Goal: Task Accomplishment & Management: Manage account settings

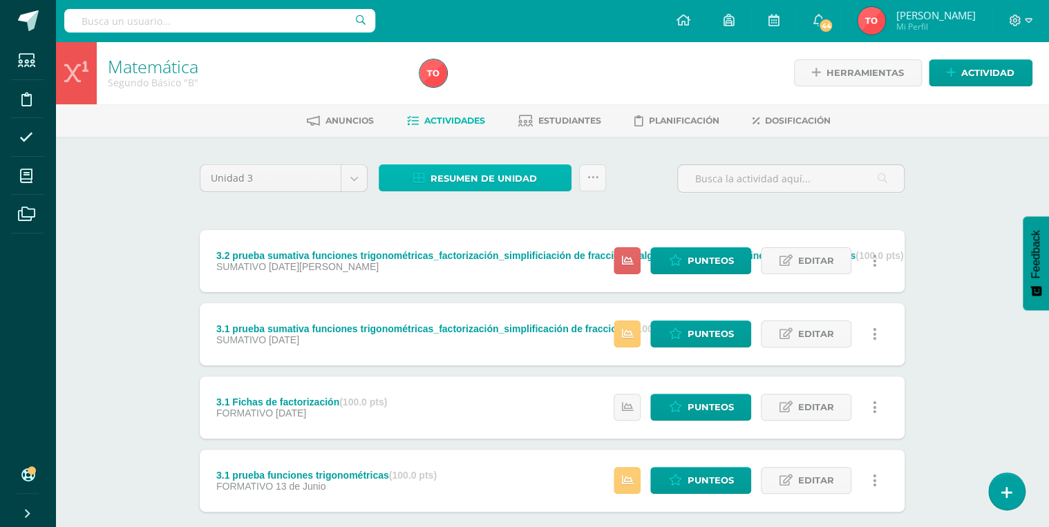
click at [467, 186] on span "Resumen de unidad" at bounding box center [484, 179] width 106 height 26
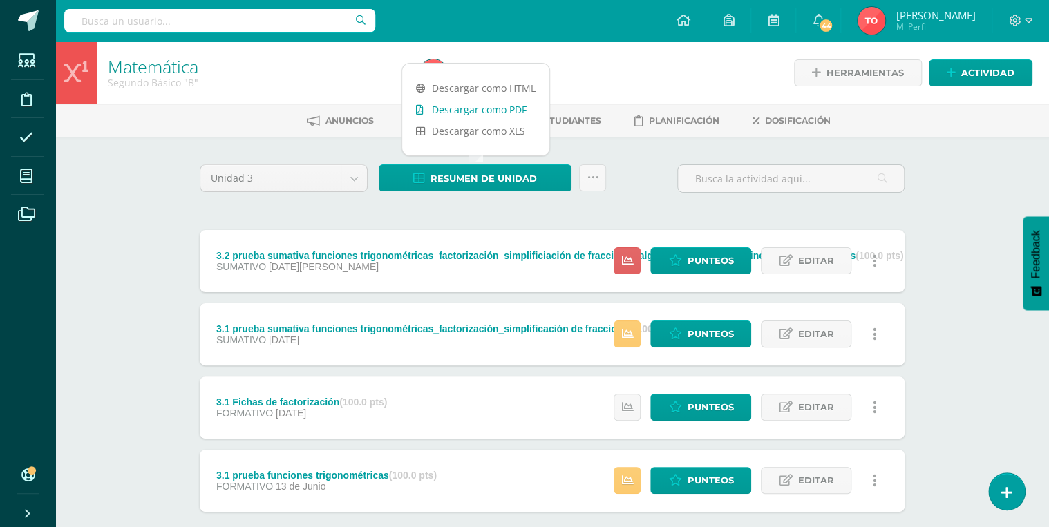
click at [468, 116] on link "Descargar como PDF" at bounding box center [475, 109] width 147 height 21
click at [673, 411] on icon at bounding box center [674, 408] width 13 height 12
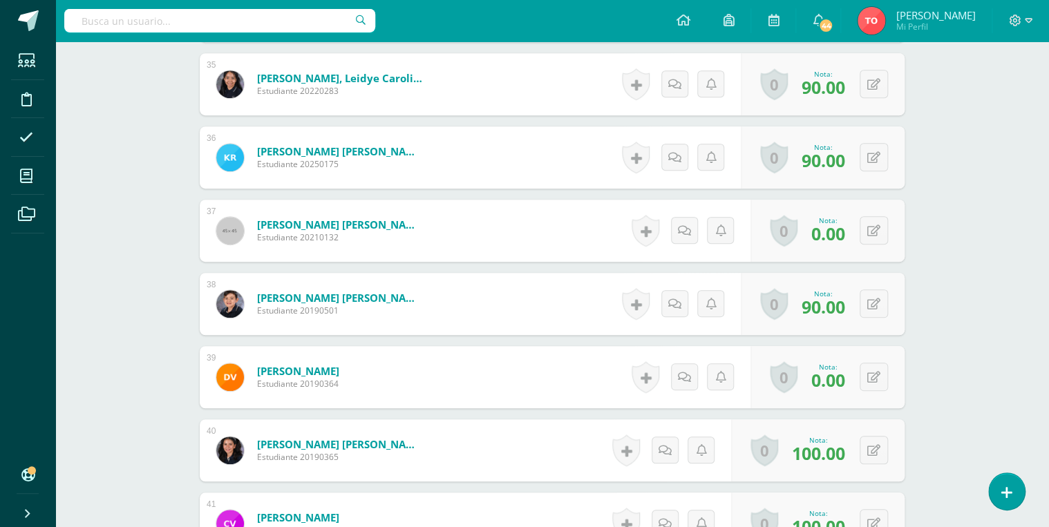
scroll to position [2915, 0]
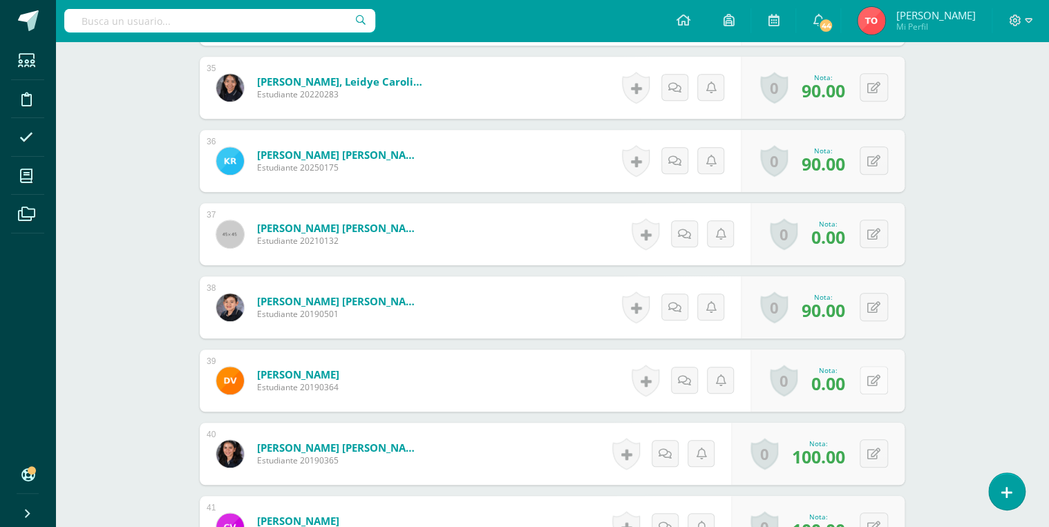
click at [879, 382] on icon at bounding box center [873, 381] width 13 height 12
type input "75"
click at [871, 237] on button at bounding box center [874, 234] width 28 height 28
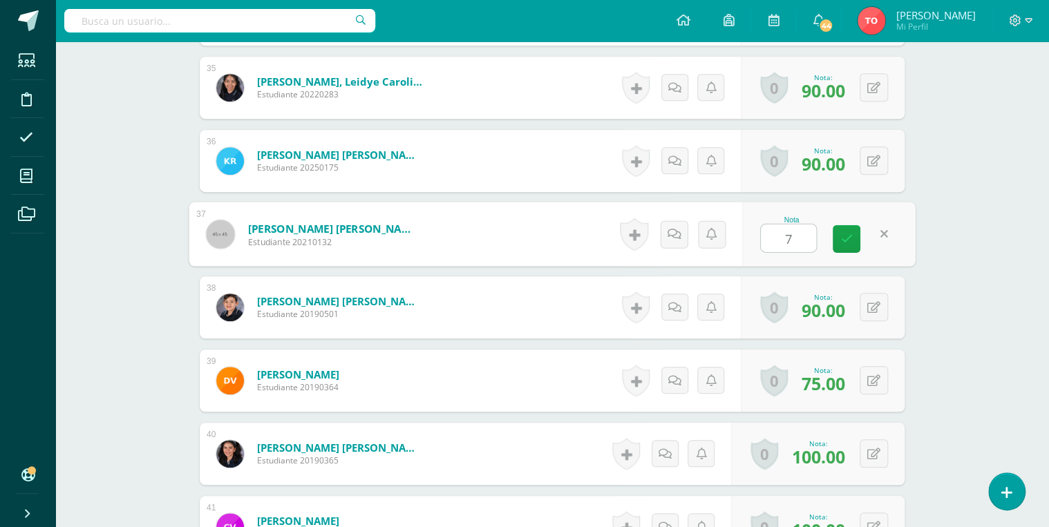
type input "70"
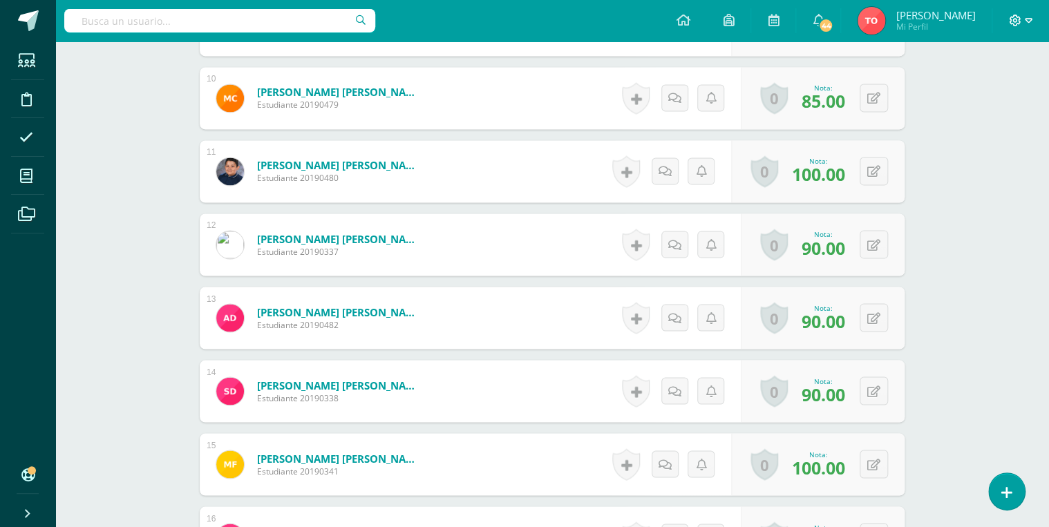
scroll to position [0, 0]
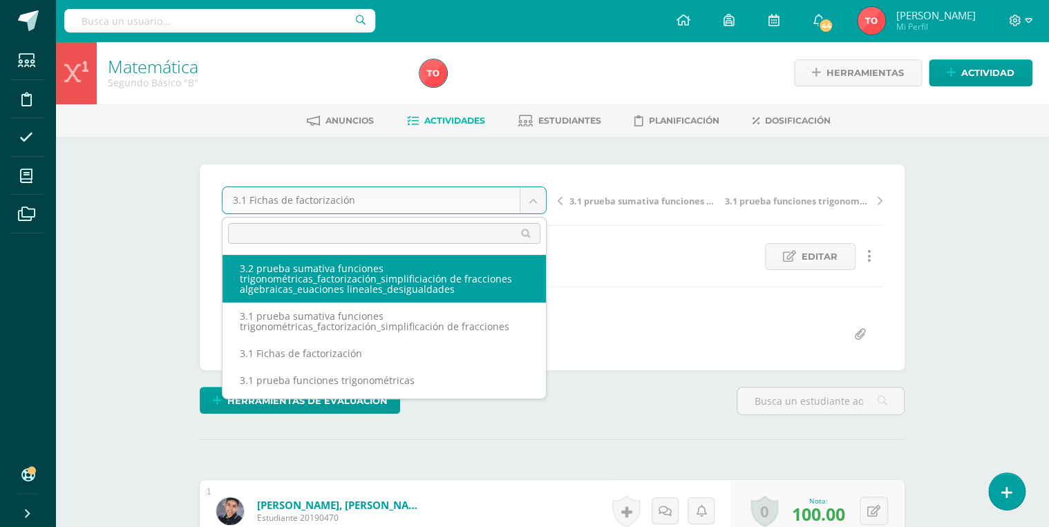
select select "/dashboard/teacher/grade-activity/224555/"
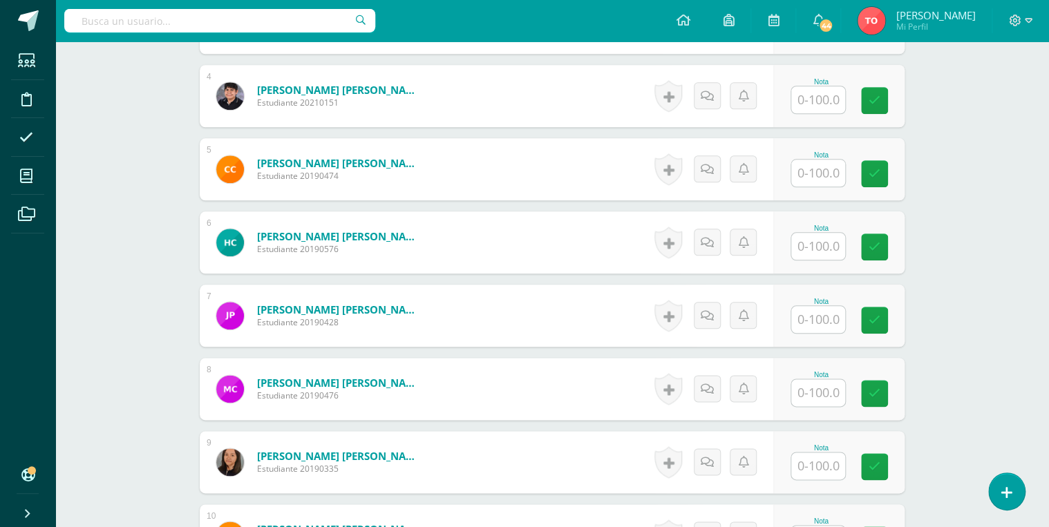
scroll to position [303, 0]
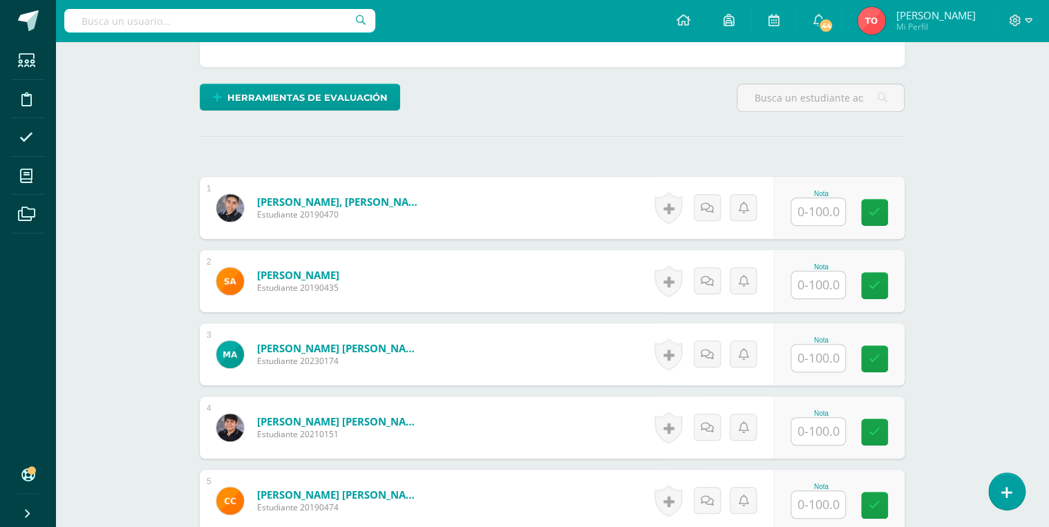
click at [816, 209] on input "text" at bounding box center [818, 211] width 54 height 27
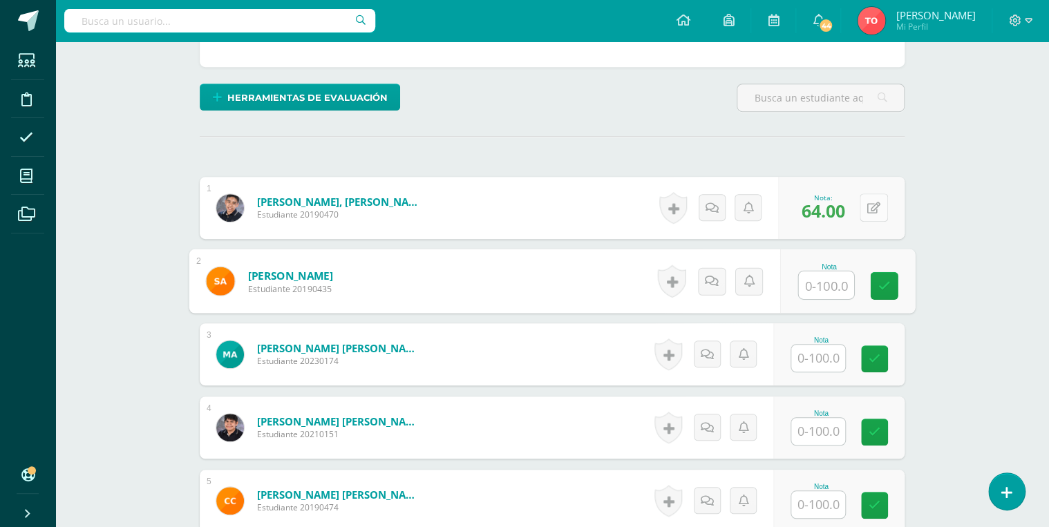
click at [872, 205] on button at bounding box center [874, 208] width 28 height 28
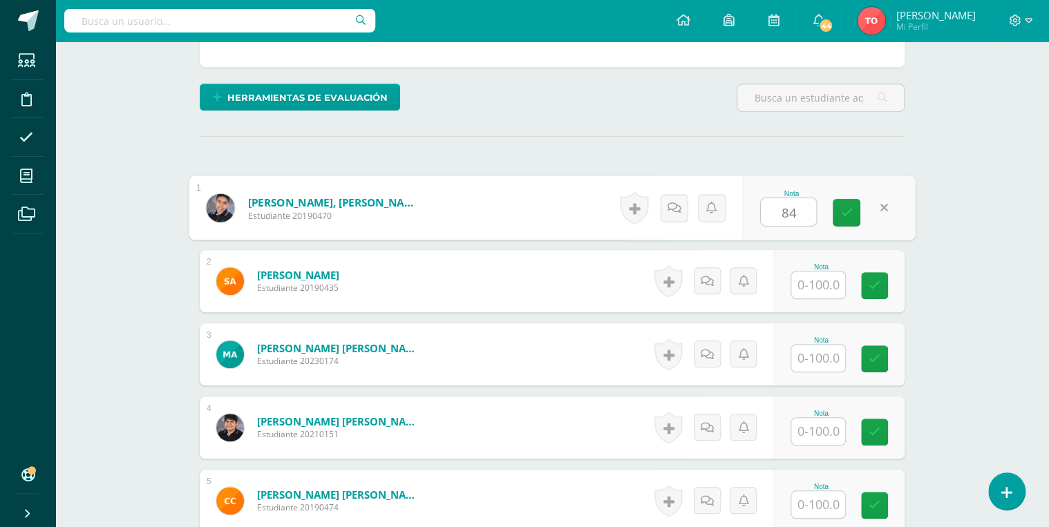
type input "84"
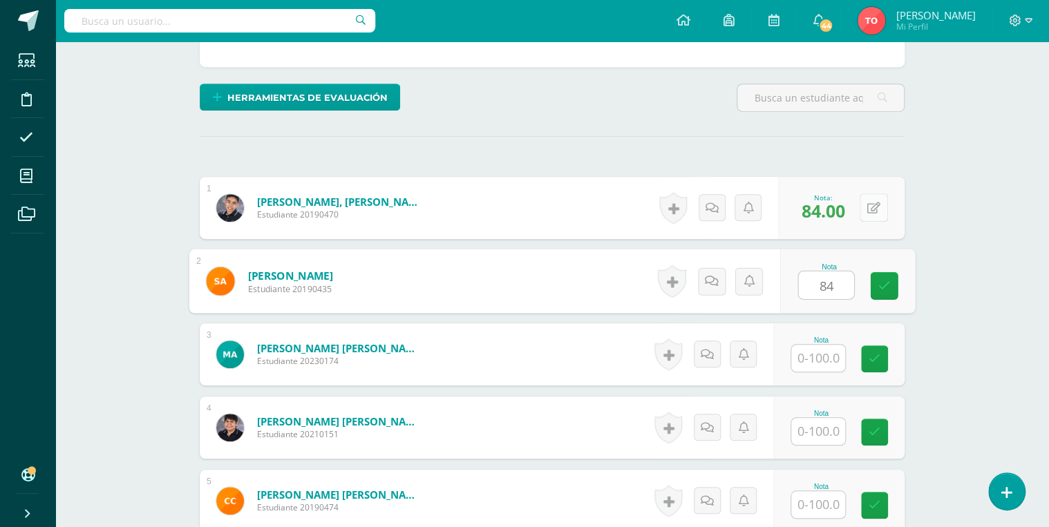
type input "84"
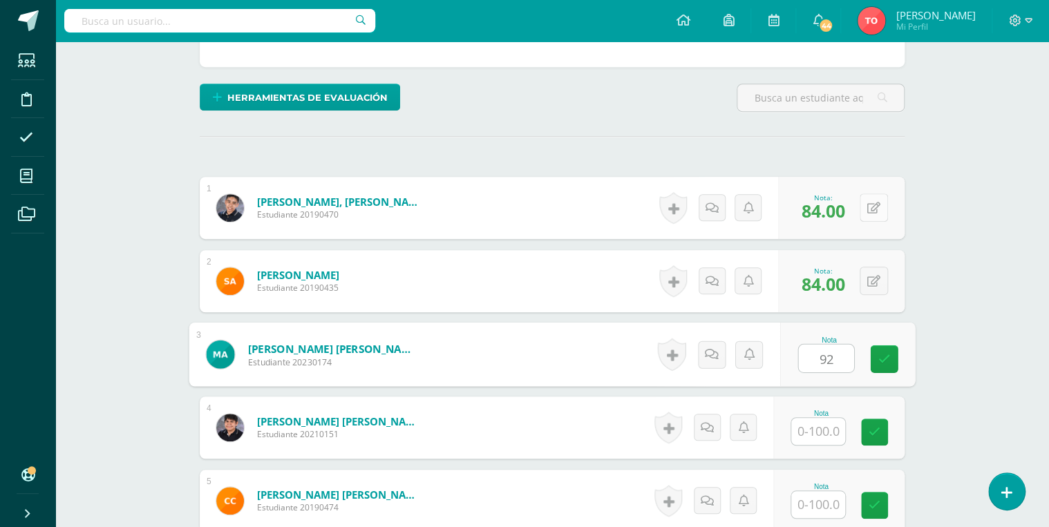
type input "92"
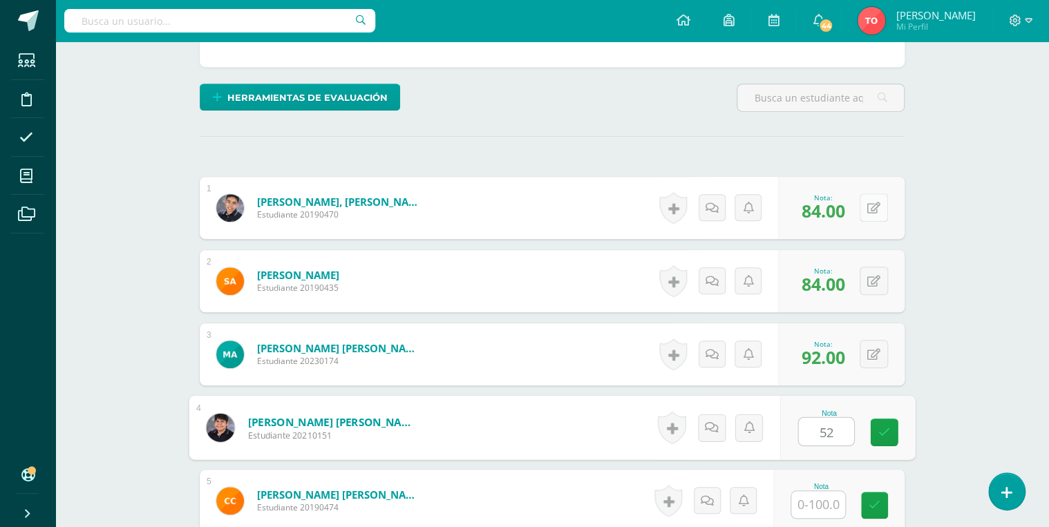
type input "52"
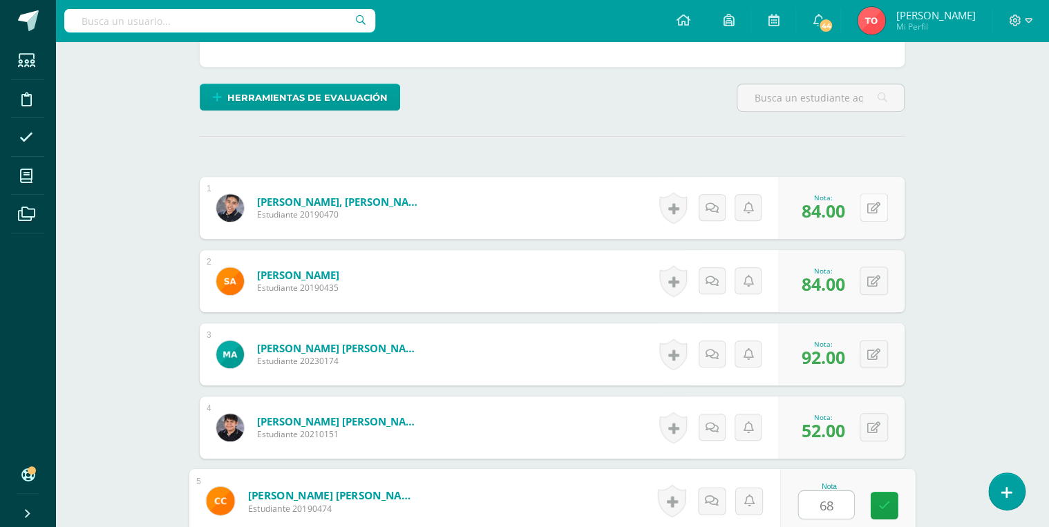
type input "68"
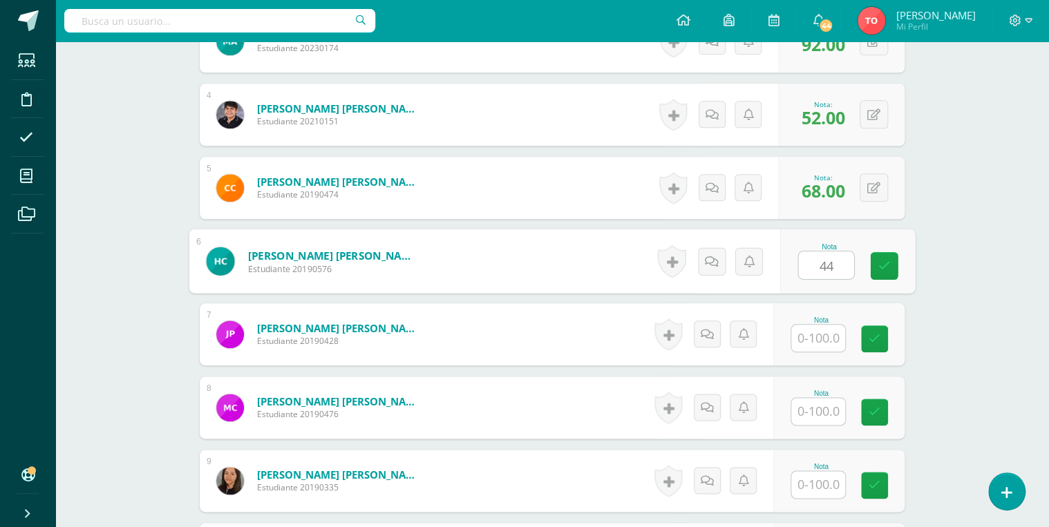
type input "44"
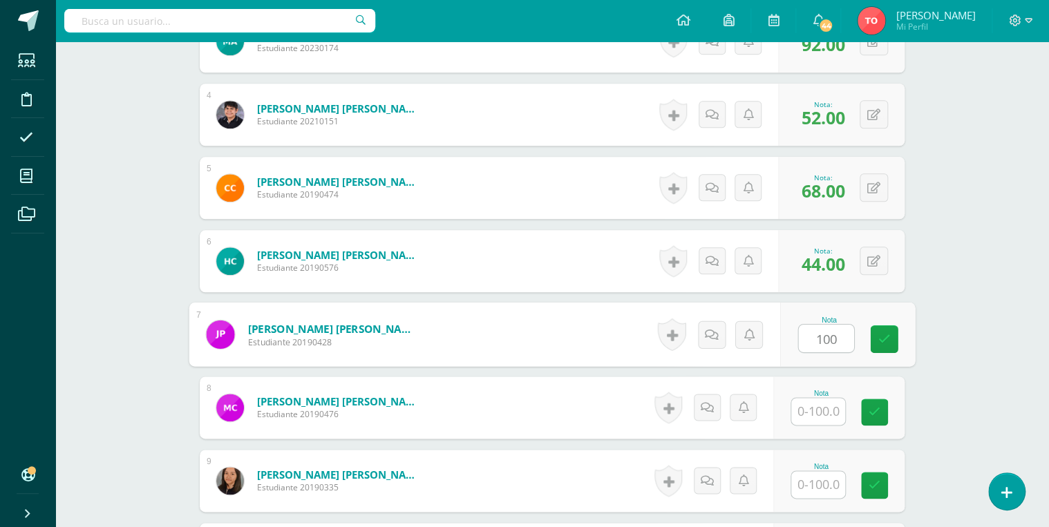
type input "100"
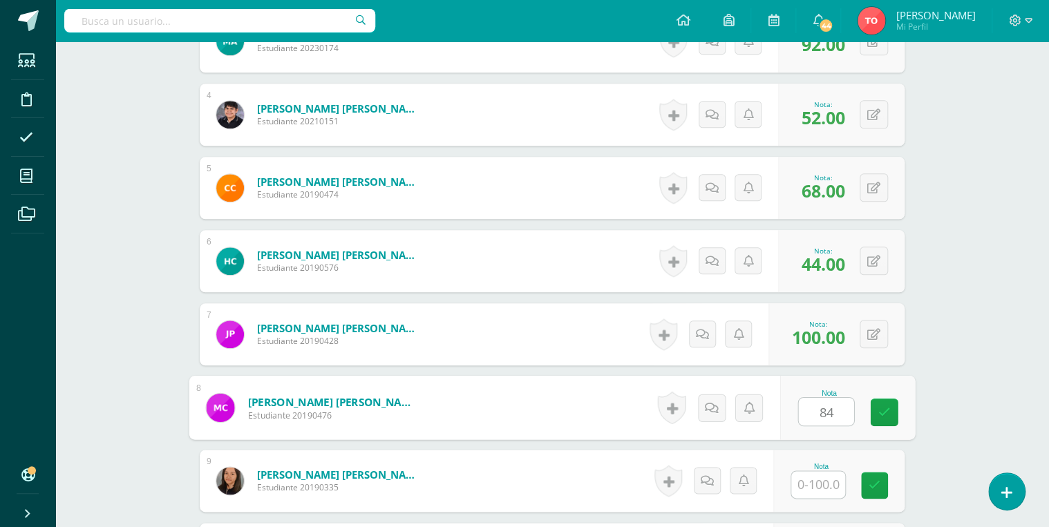
type input "84"
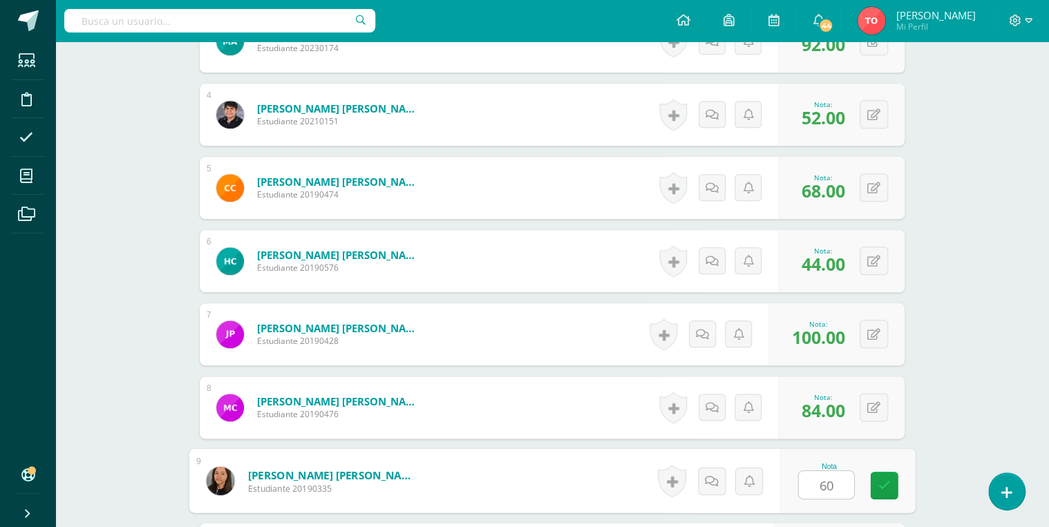
type input "60"
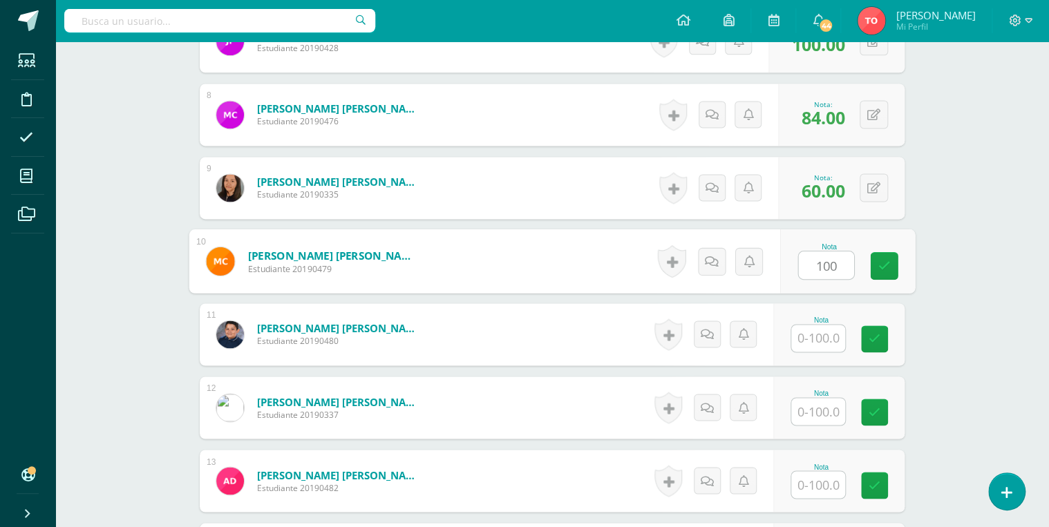
type input "100"
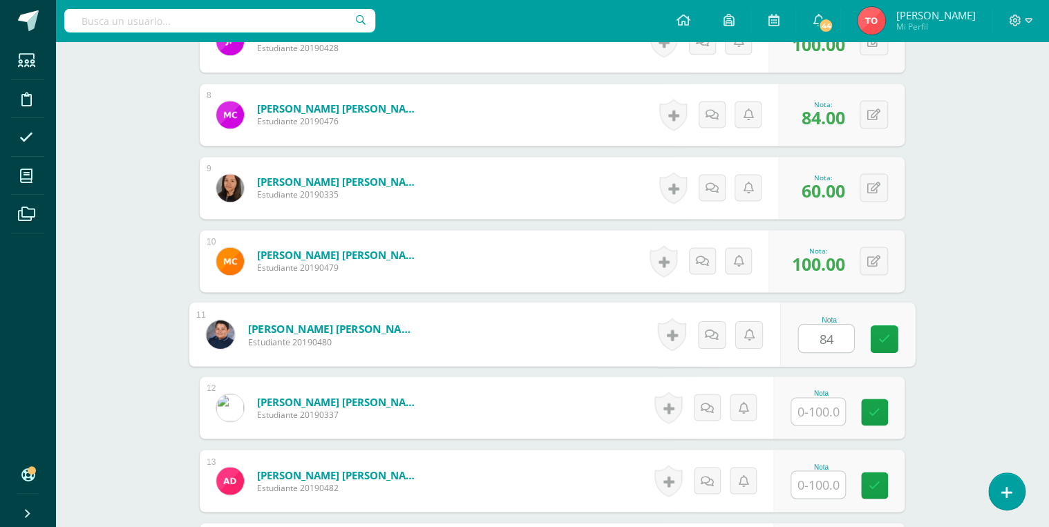
type input "84"
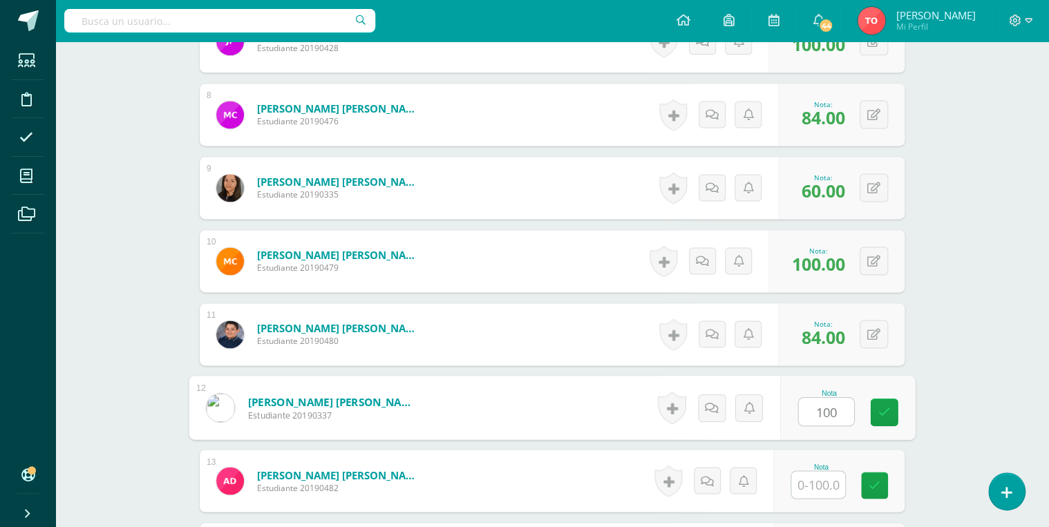
type input "100"
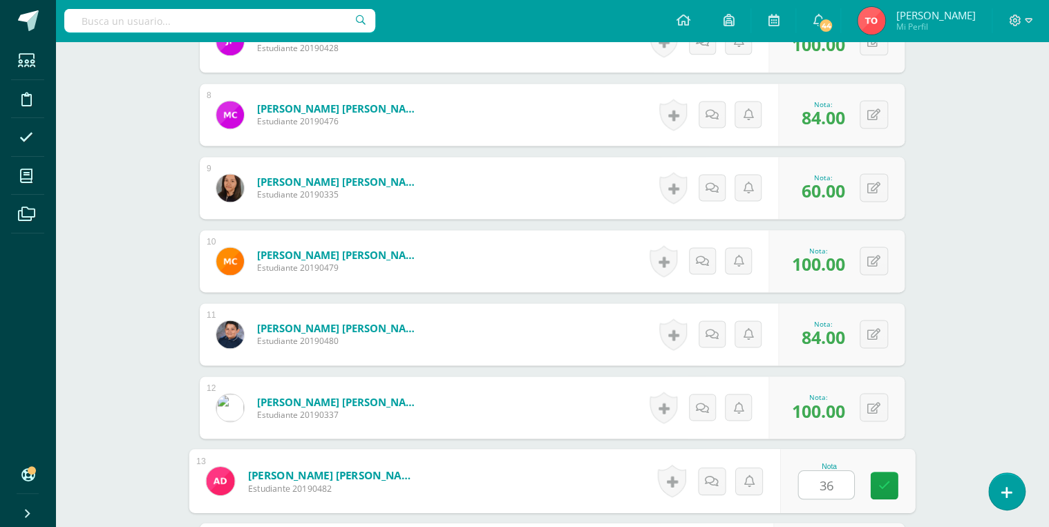
type input "36"
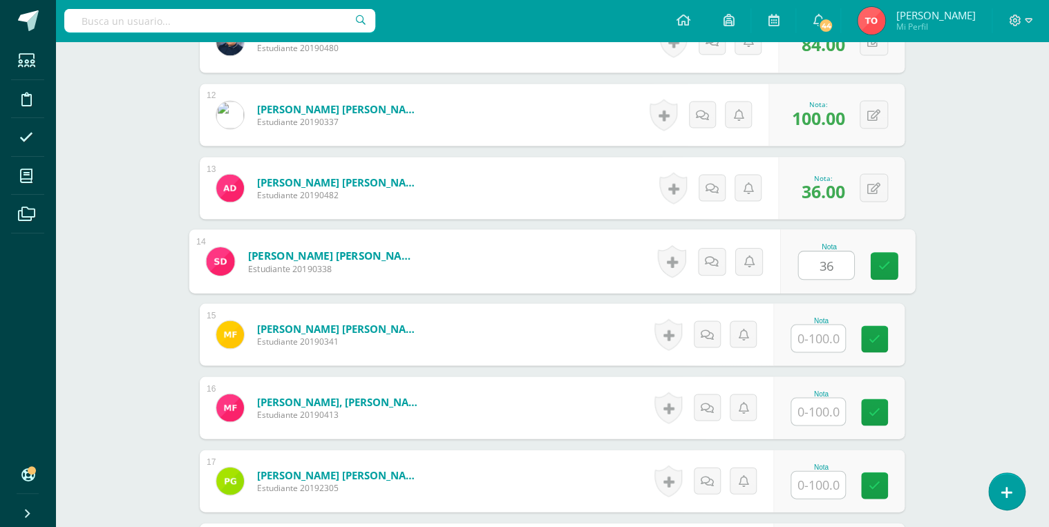
type input "36"
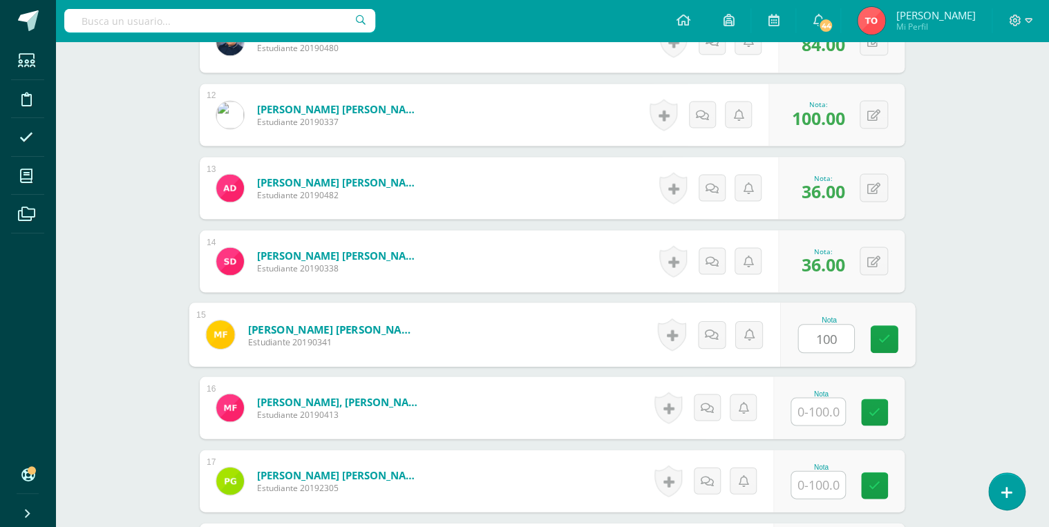
type input "100"
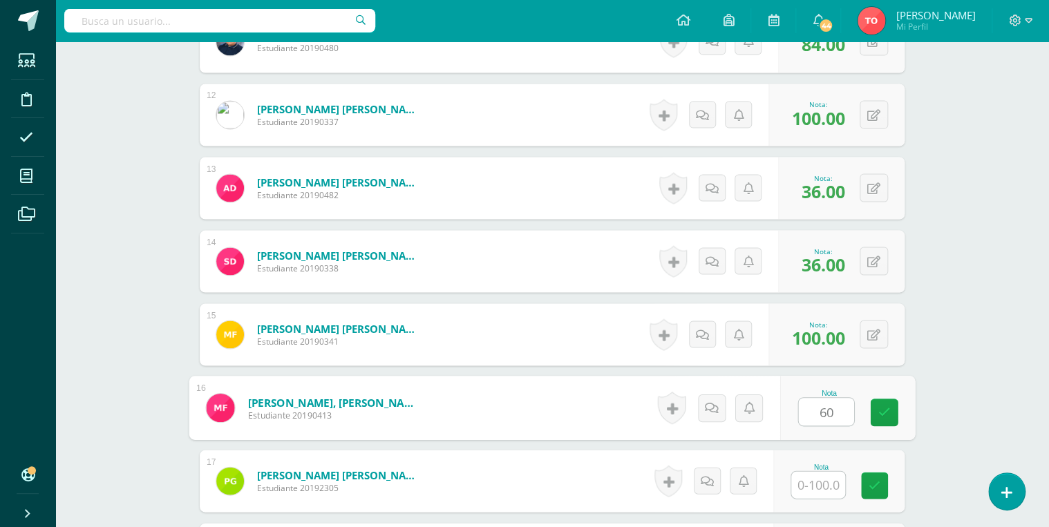
type input "60"
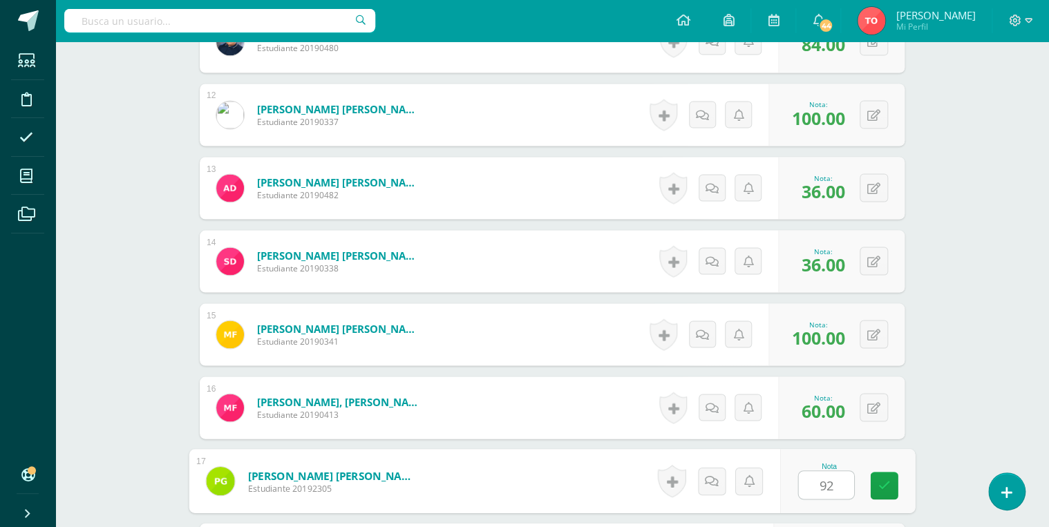
type input "92"
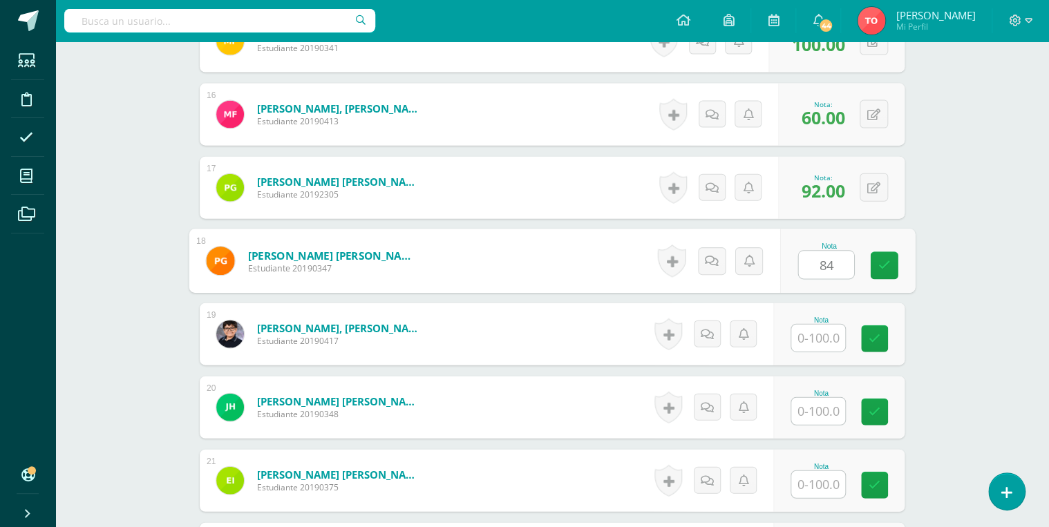
type input "84"
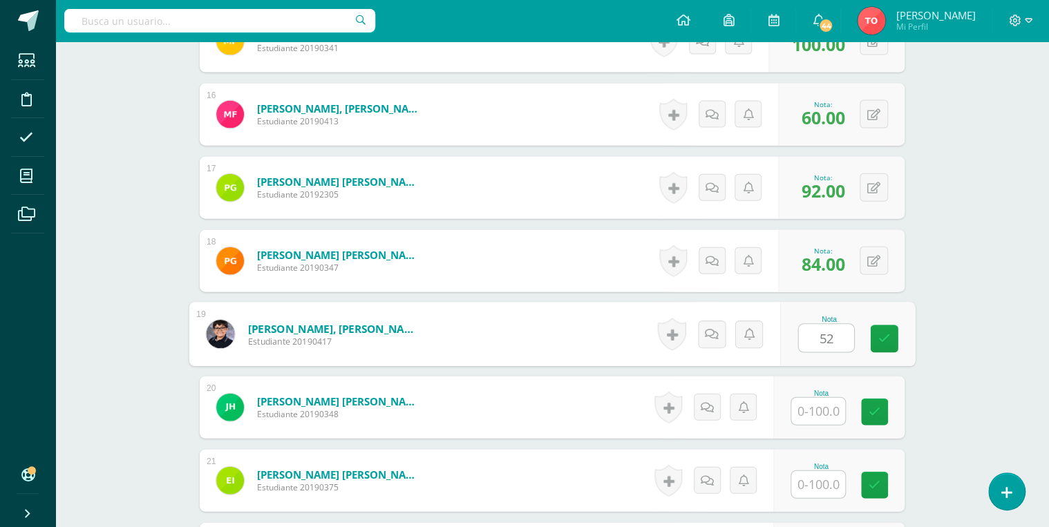
type input "52"
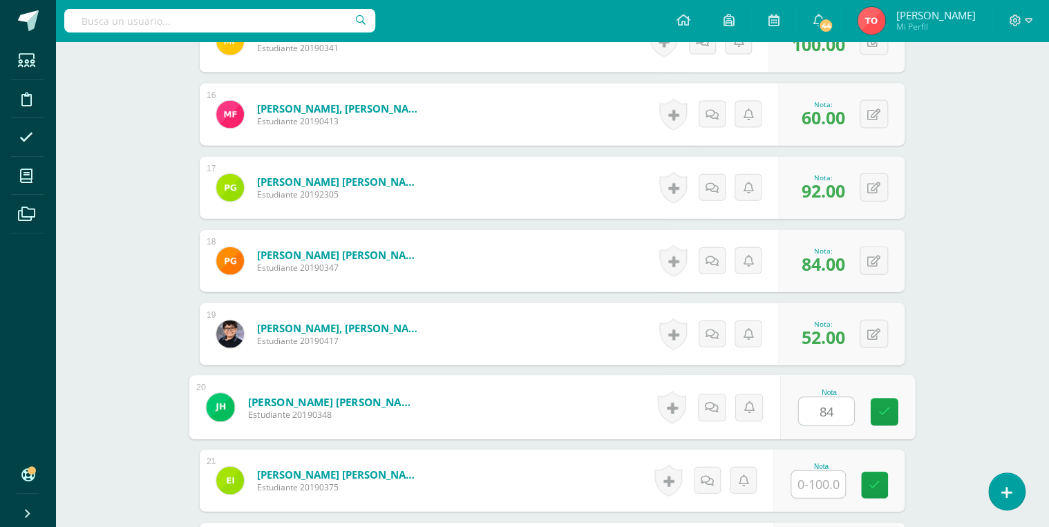
type input "84"
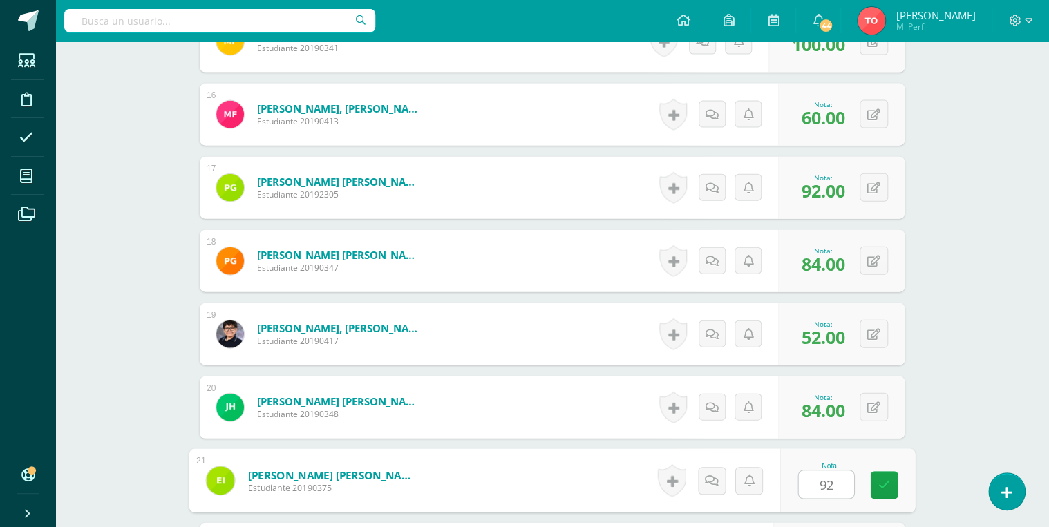
type input "92"
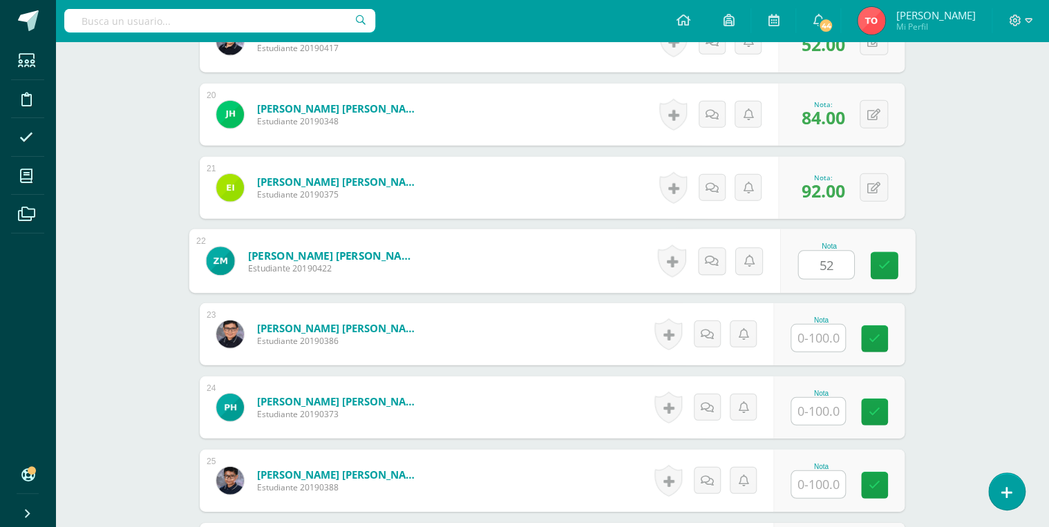
type input "52"
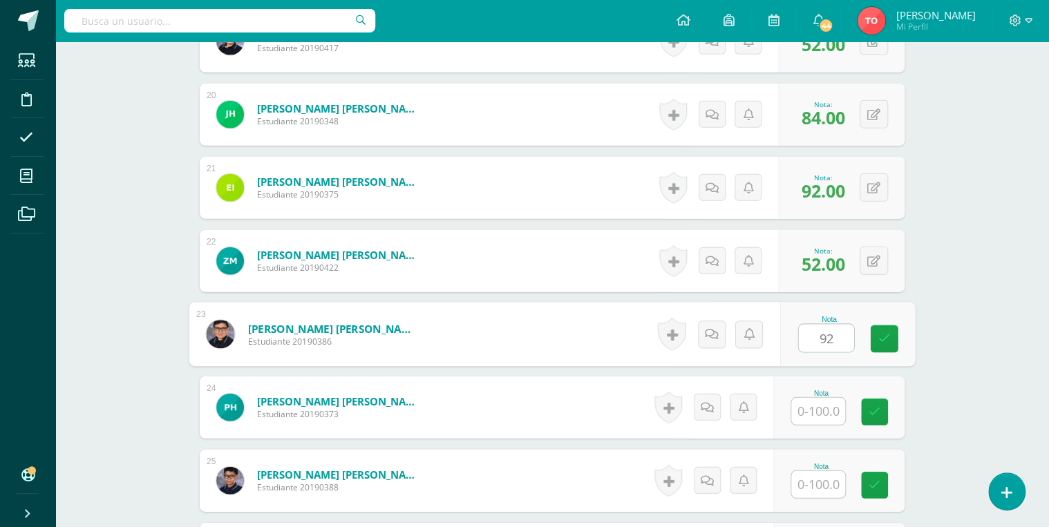
type input "92"
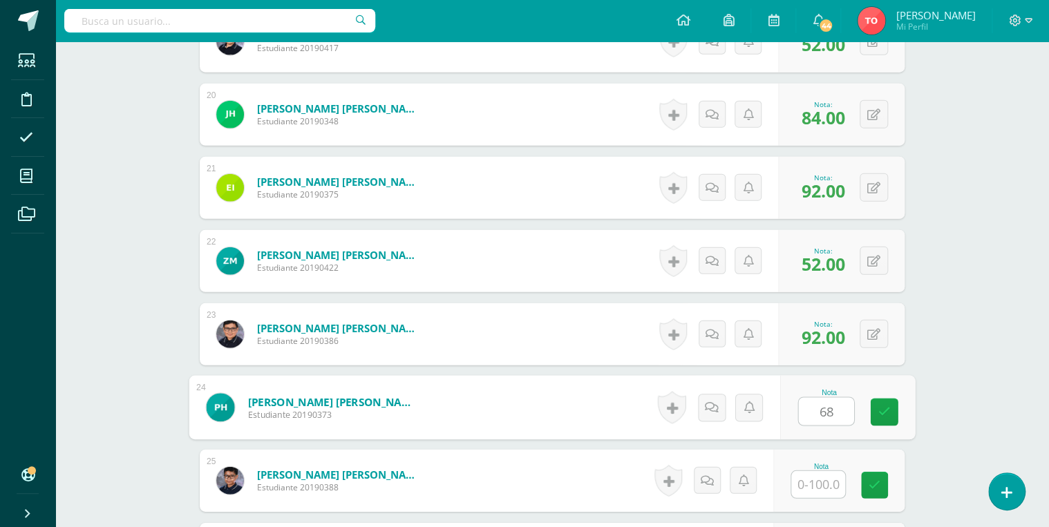
type input "68"
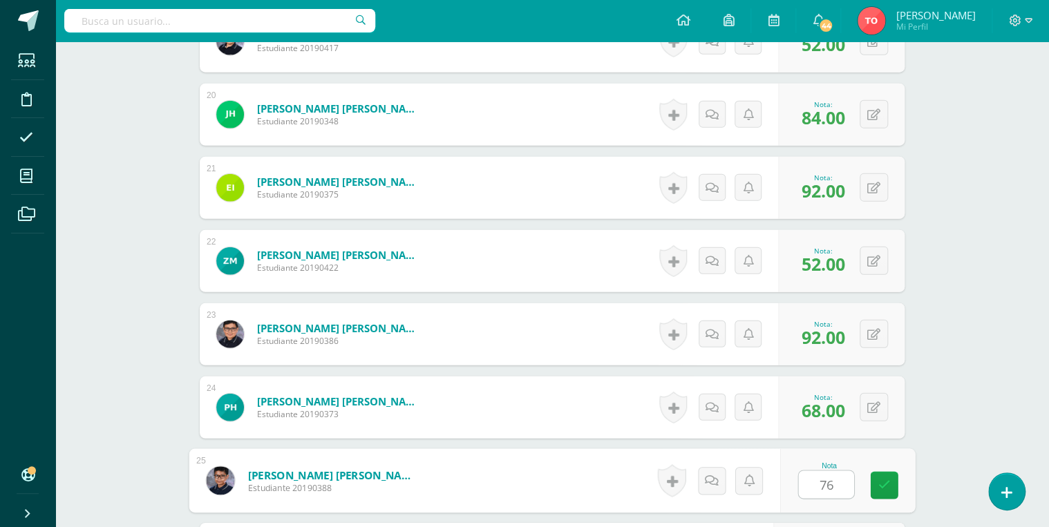
type input "76"
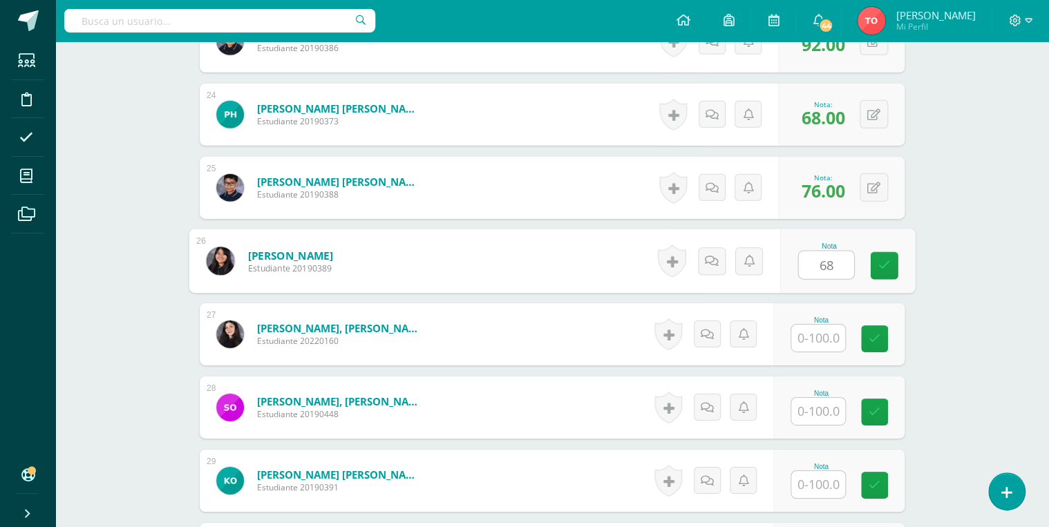
type input "68"
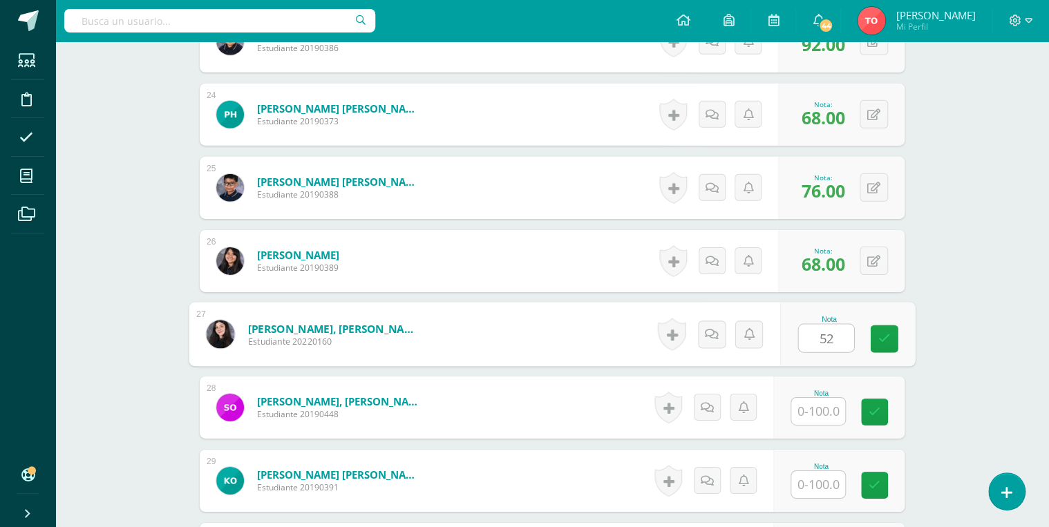
type input "52"
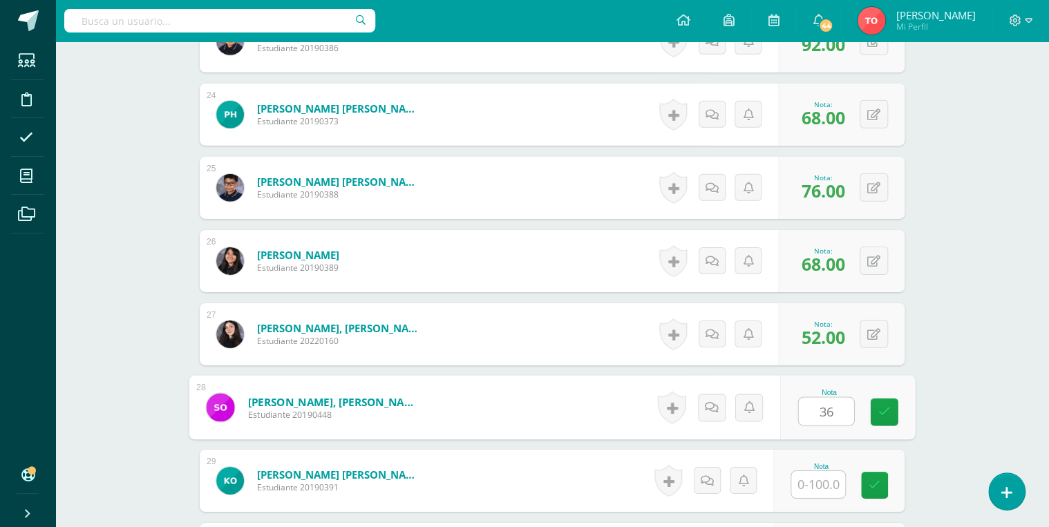
type input "36"
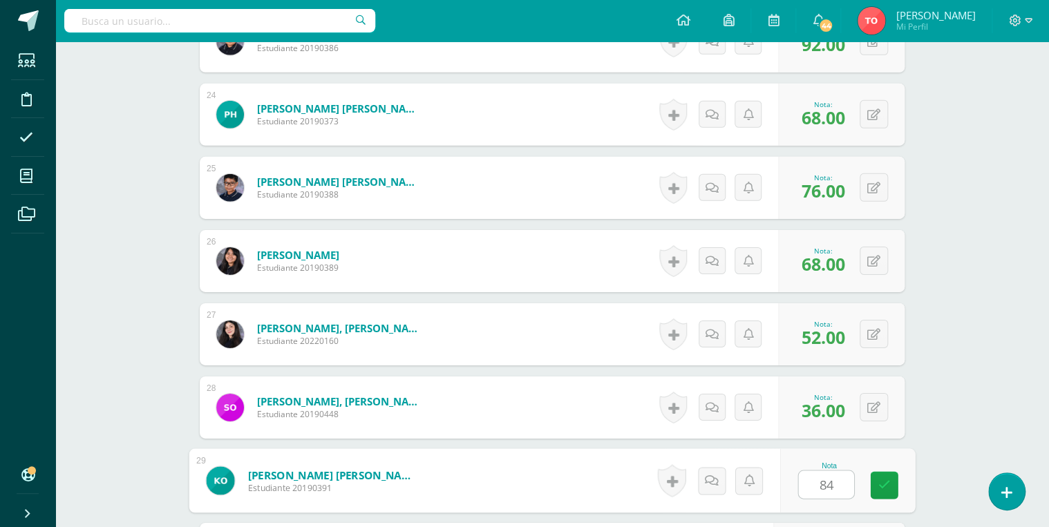
type input "84"
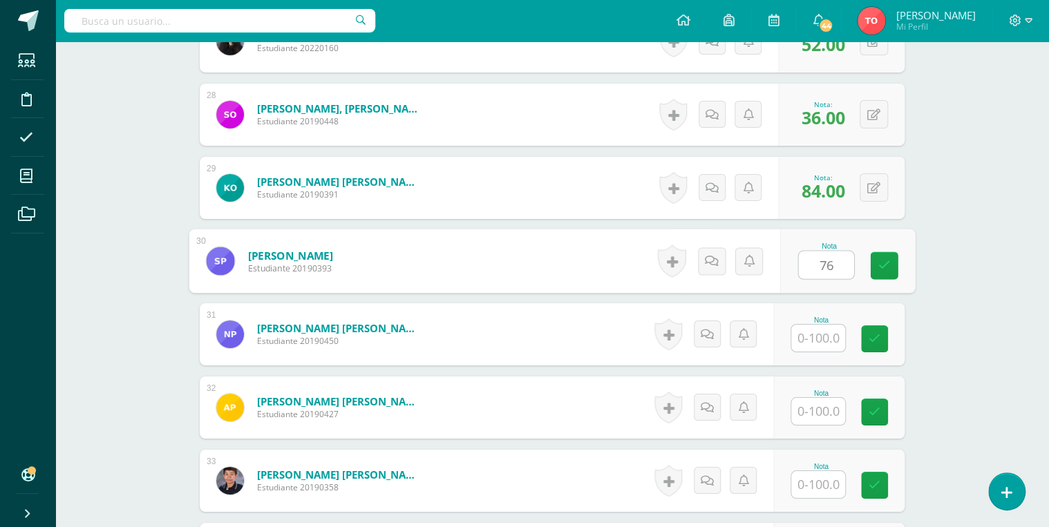
type input "76"
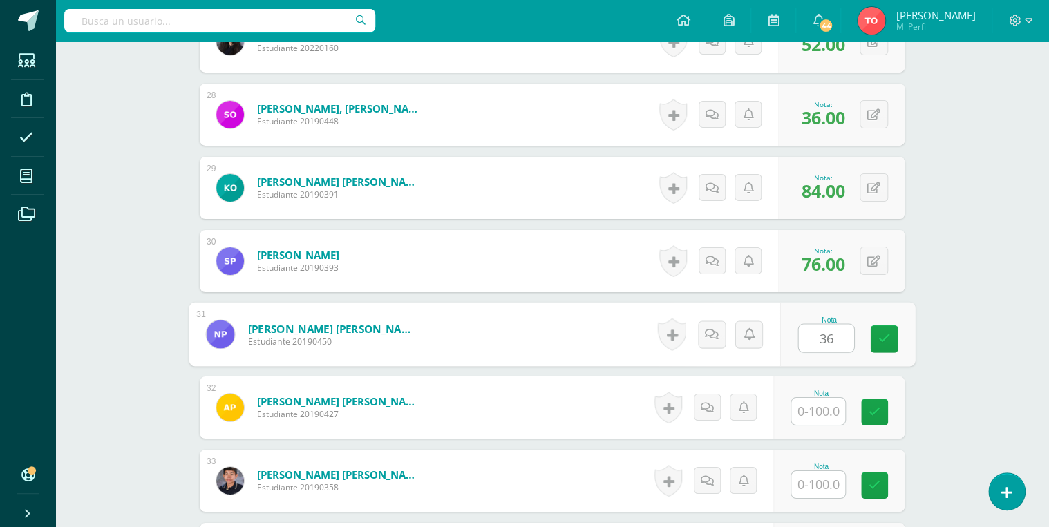
type input "36"
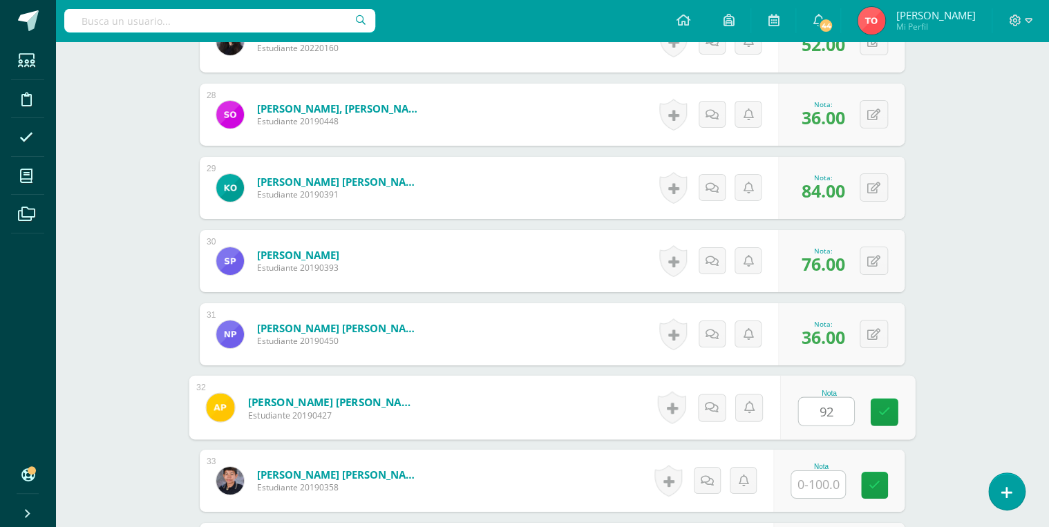
type input "92"
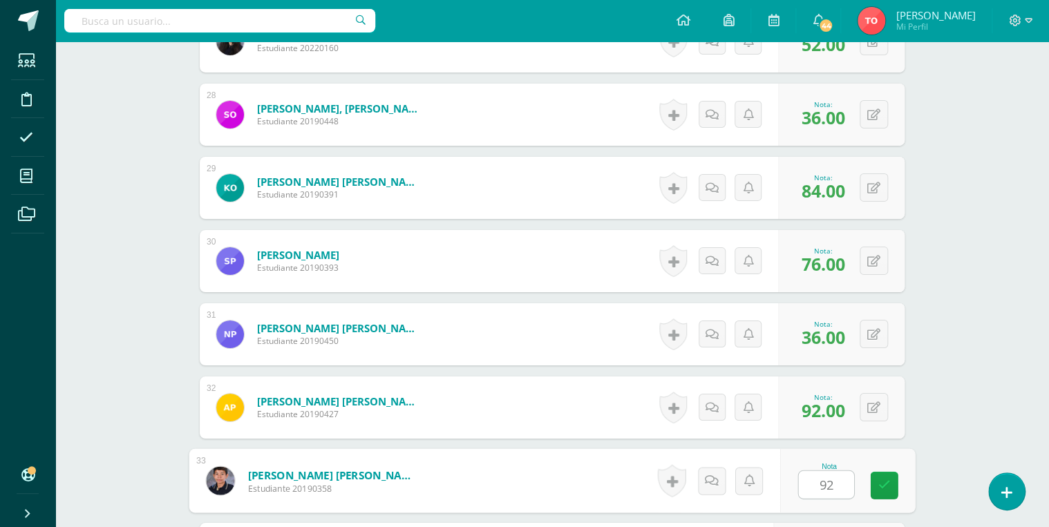
type input "92"
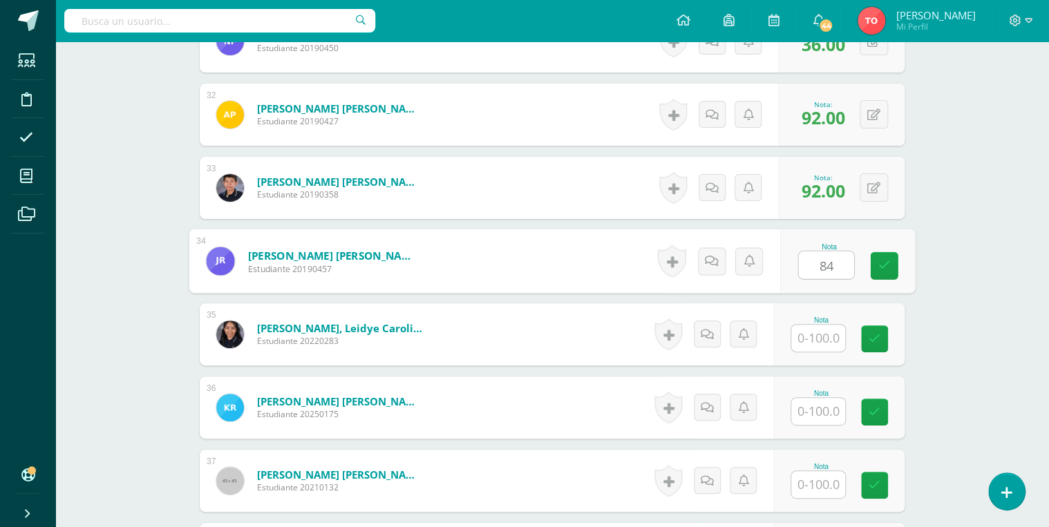
type input "84"
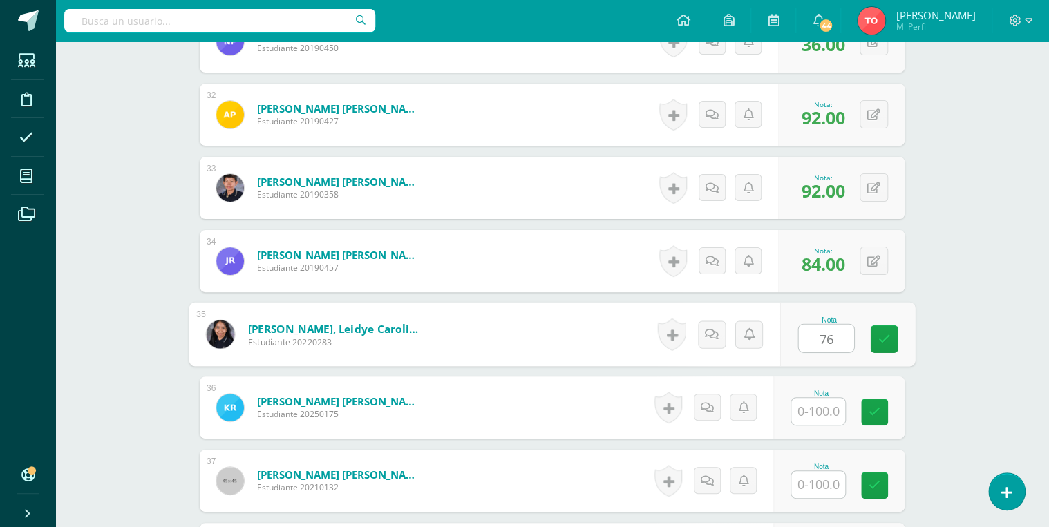
type input "76"
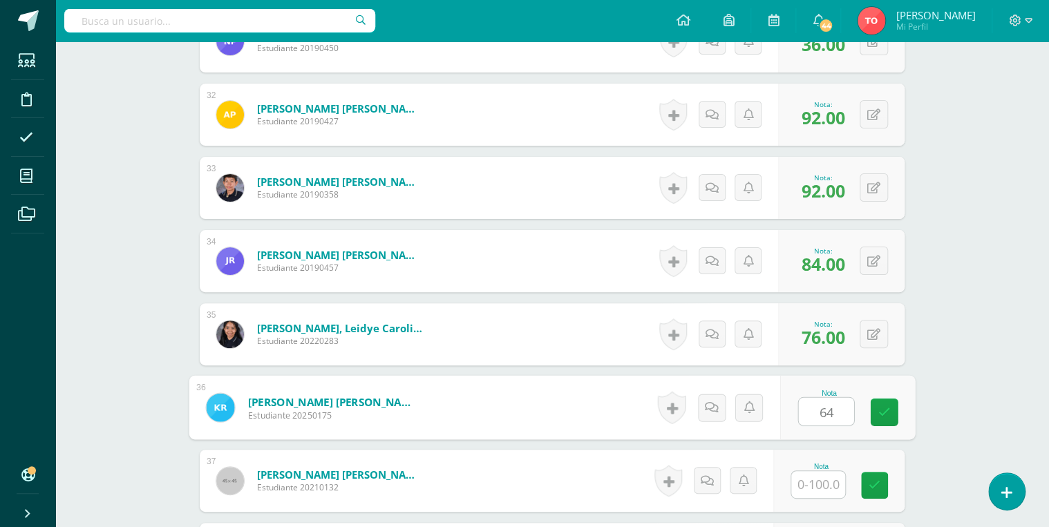
type input "6"
type input "44"
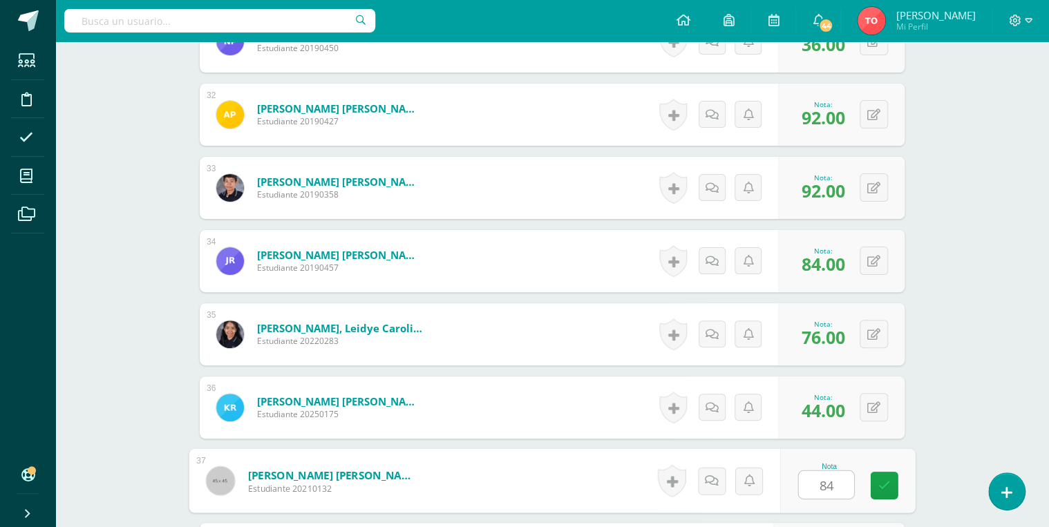
type input "84"
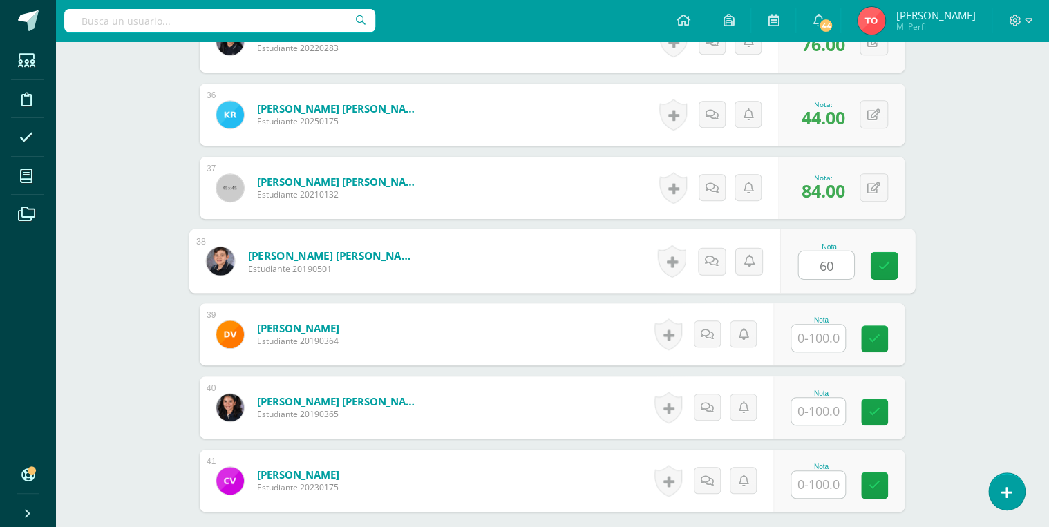
type input "60"
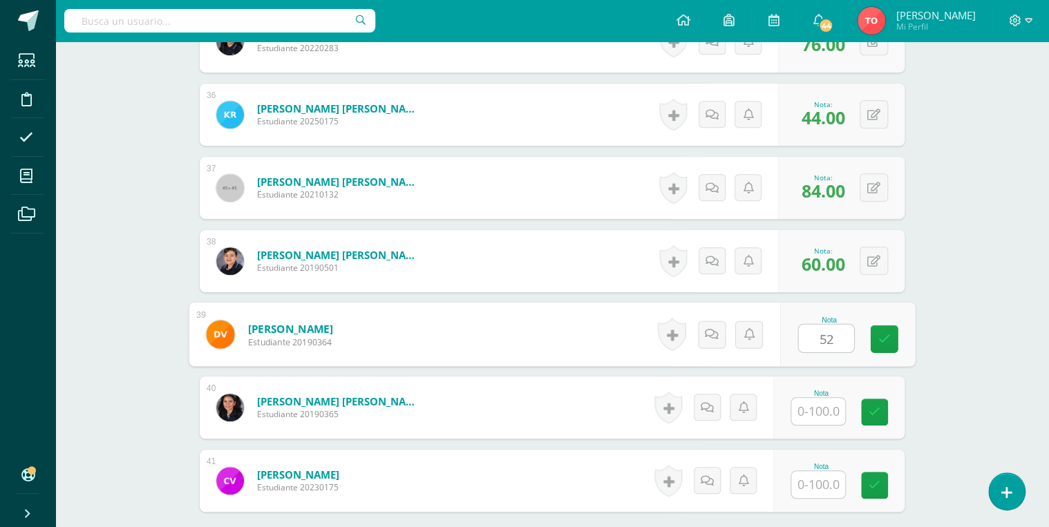
type input "52"
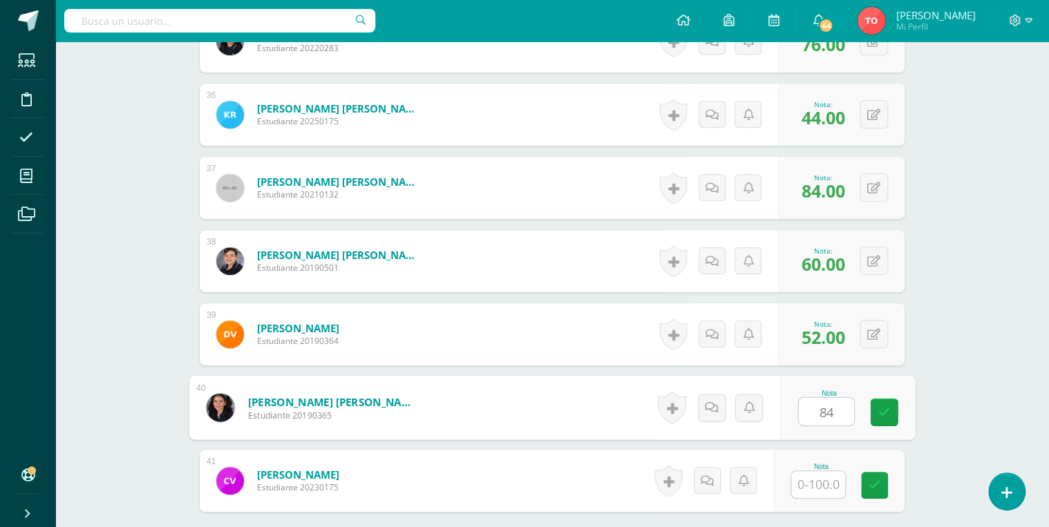
type input "84"
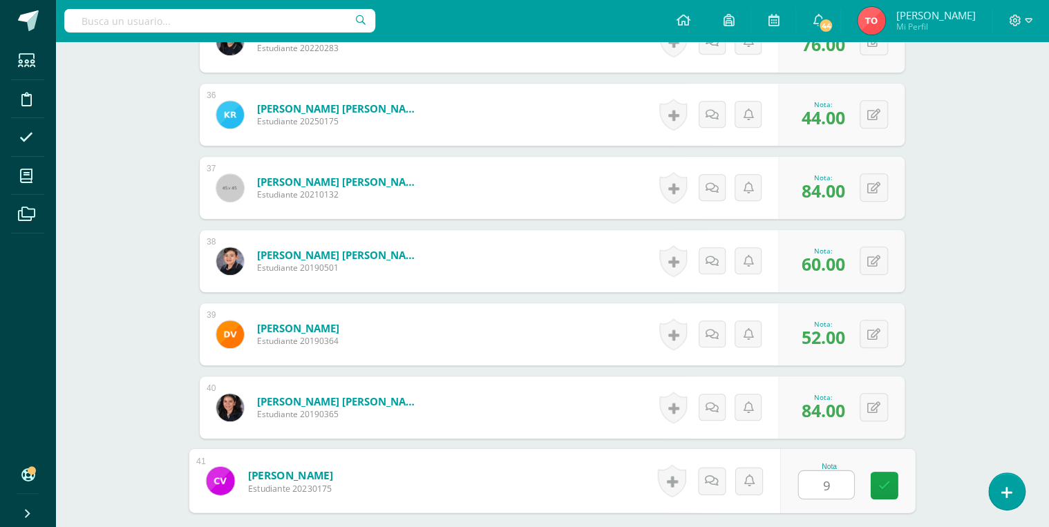
type input "92"
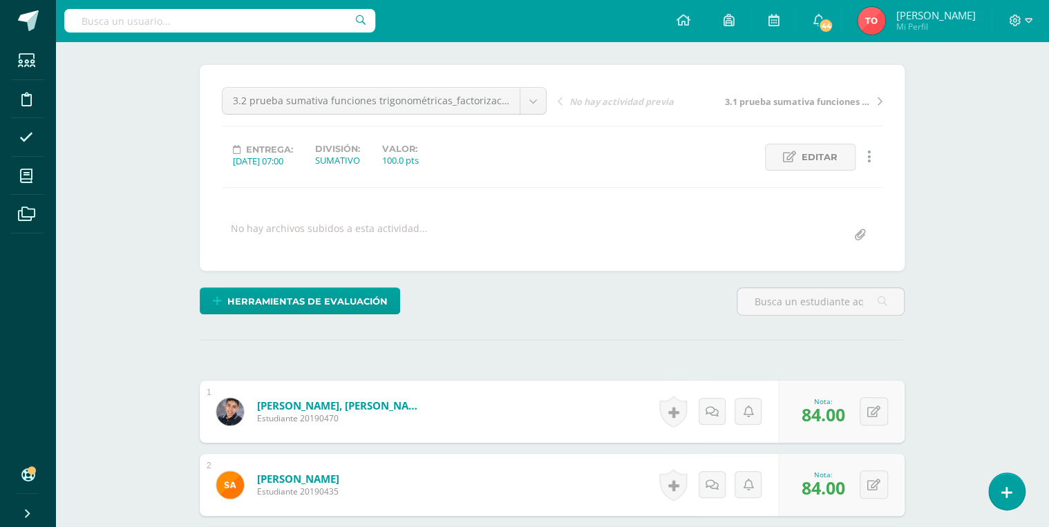
scroll to position [0, 0]
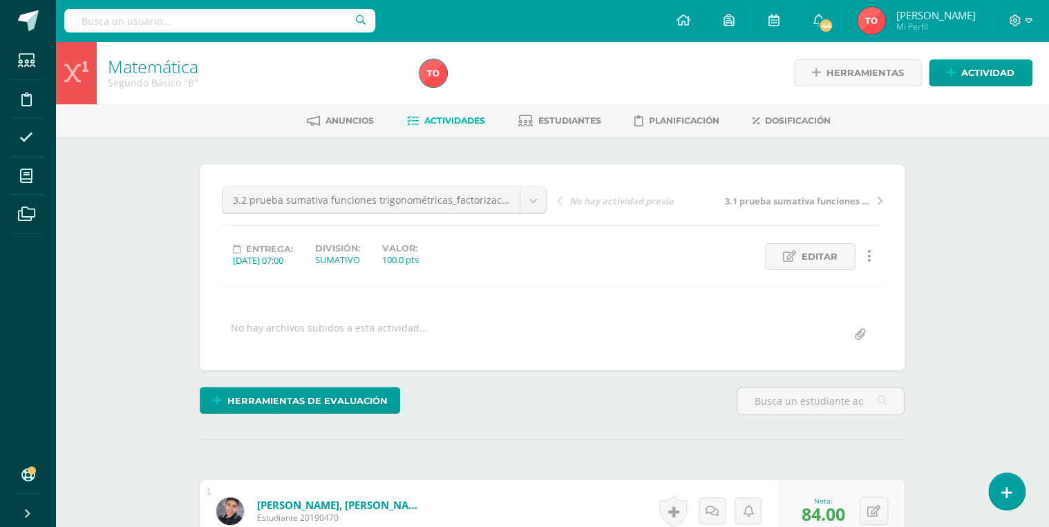
click at [442, 120] on span "Actividades" at bounding box center [454, 120] width 61 height 10
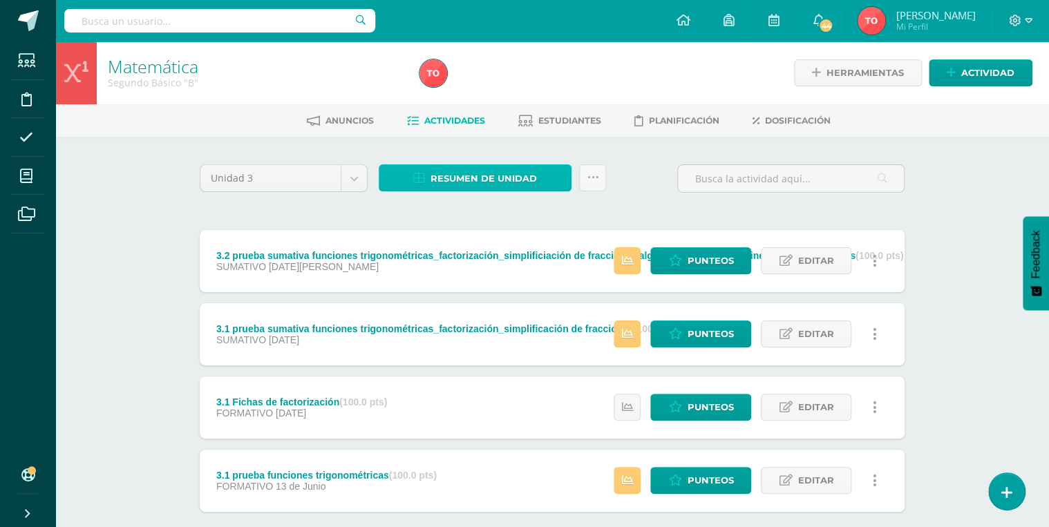
click at [524, 179] on span "Resumen de unidad" at bounding box center [484, 179] width 106 height 26
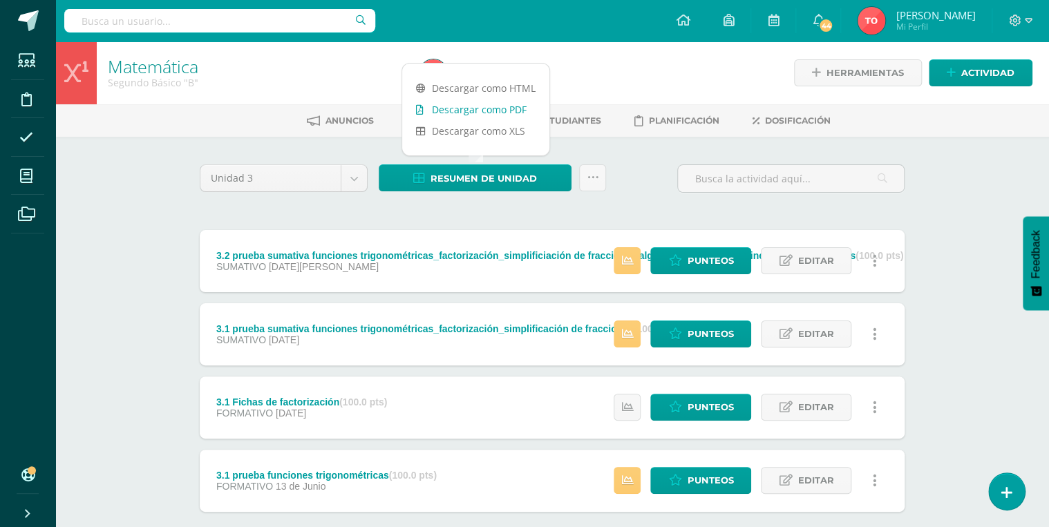
click at [500, 111] on link "Descargar como PDF" at bounding box center [475, 109] width 147 height 21
